Goal: Information Seeking & Learning: Learn about a topic

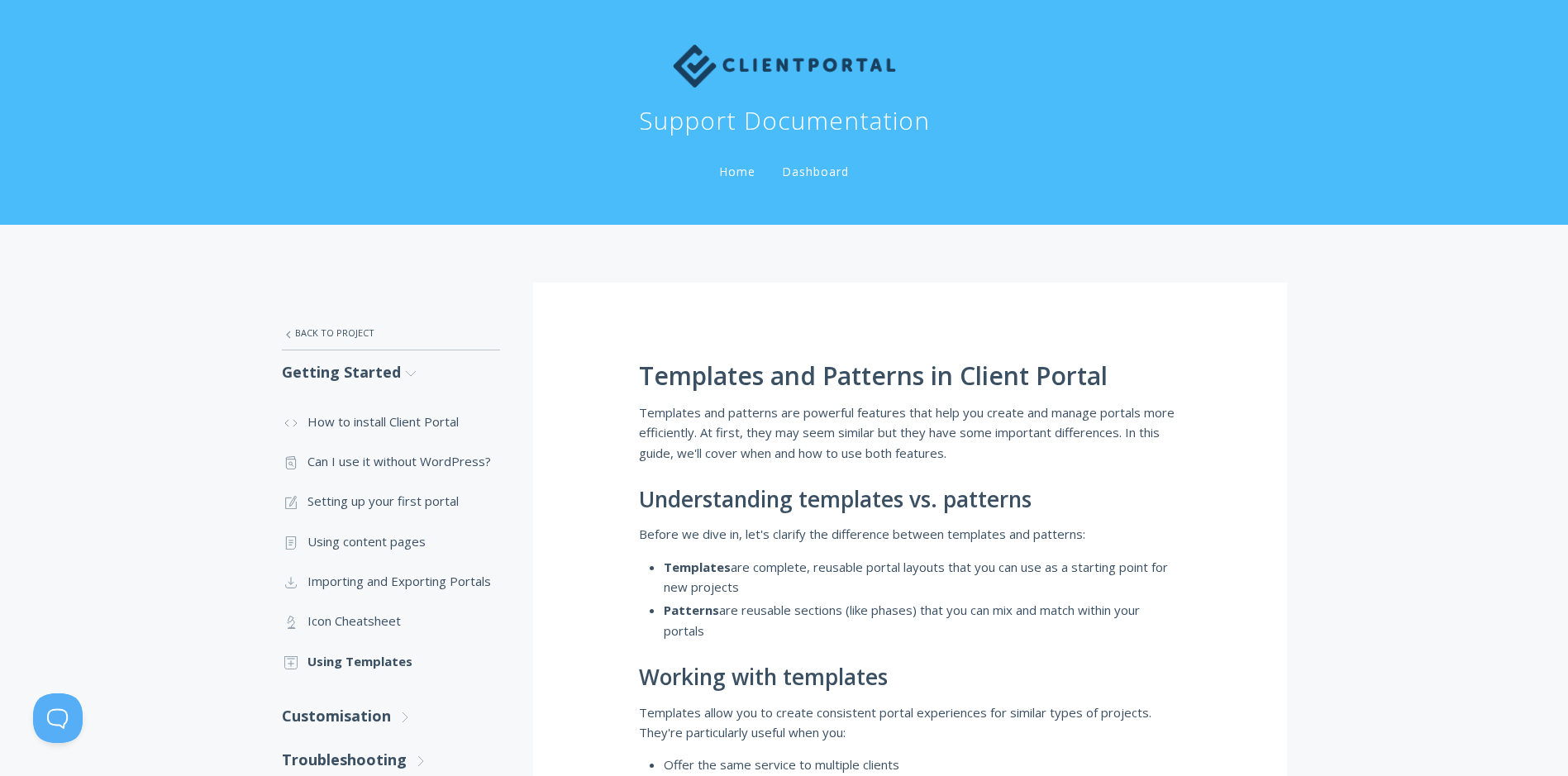
click at [0, 0] on icon ".st0{fill:none;stroke:#000000;stroke-width:2;stroke-miterlimit:10;} Untitled-27" at bounding box center [0, 0] width 0 height 0
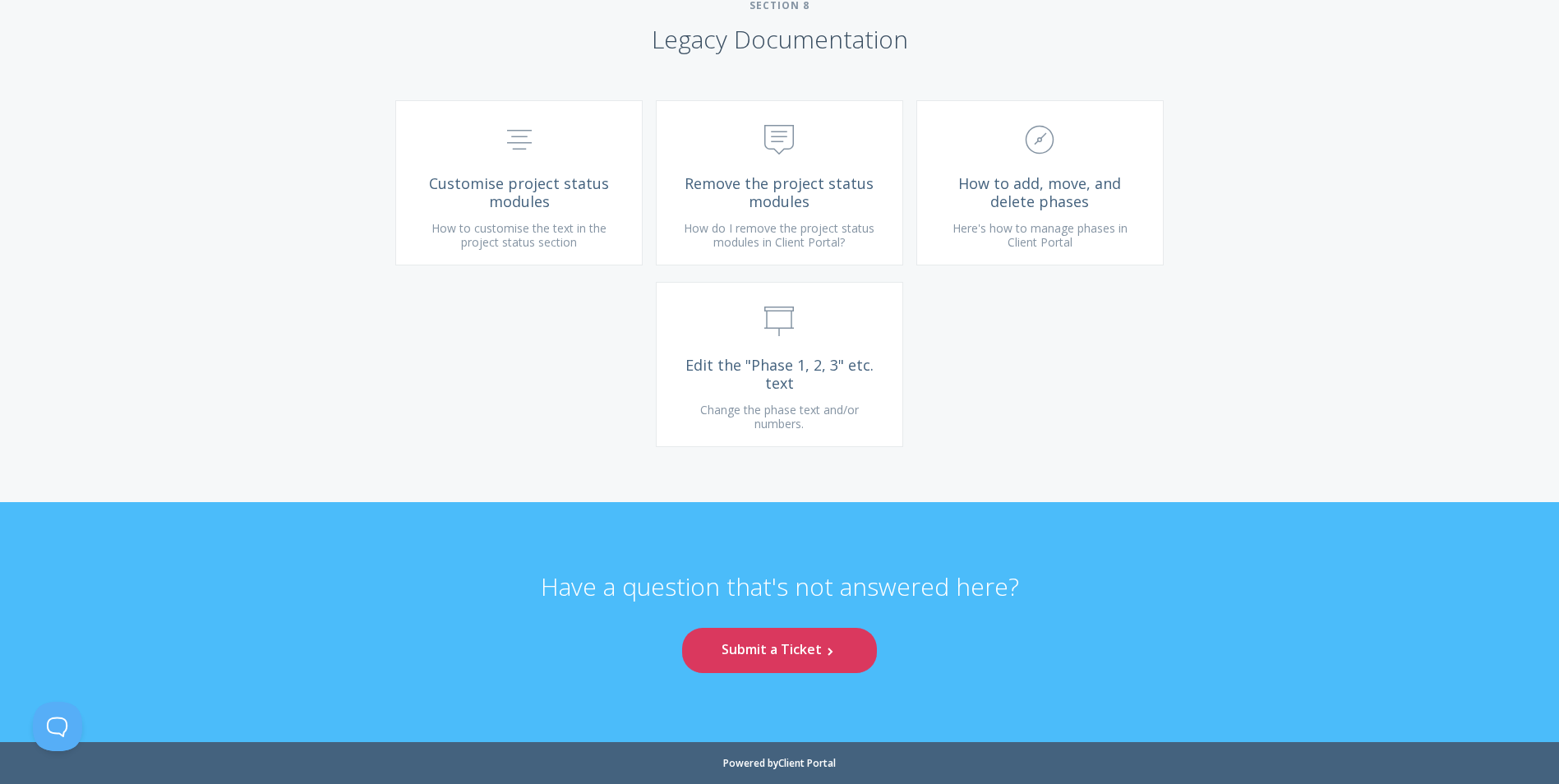
scroll to position [9753, 0]
